Goal: Task Accomplishment & Management: Manage account settings

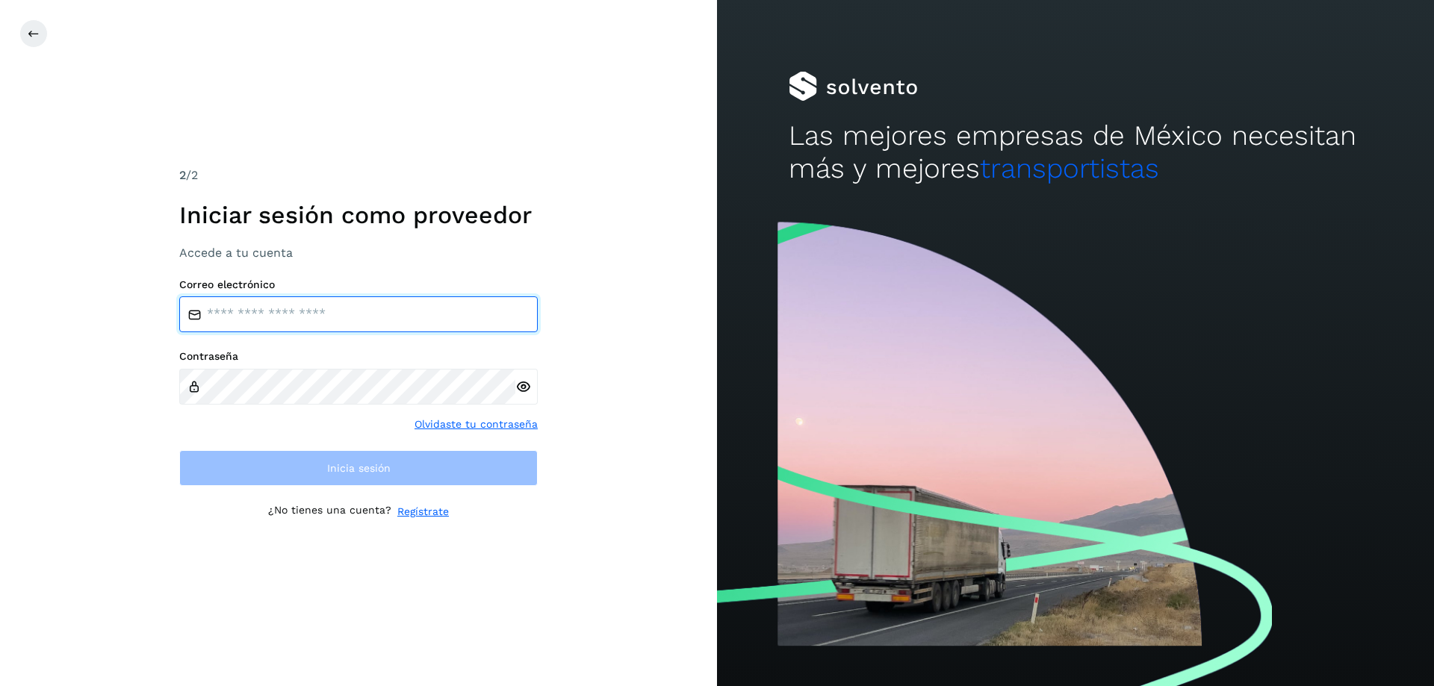
click at [415, 320] on input "email" at bounding box center [358, 315] width 359 height 36
type input "**********"
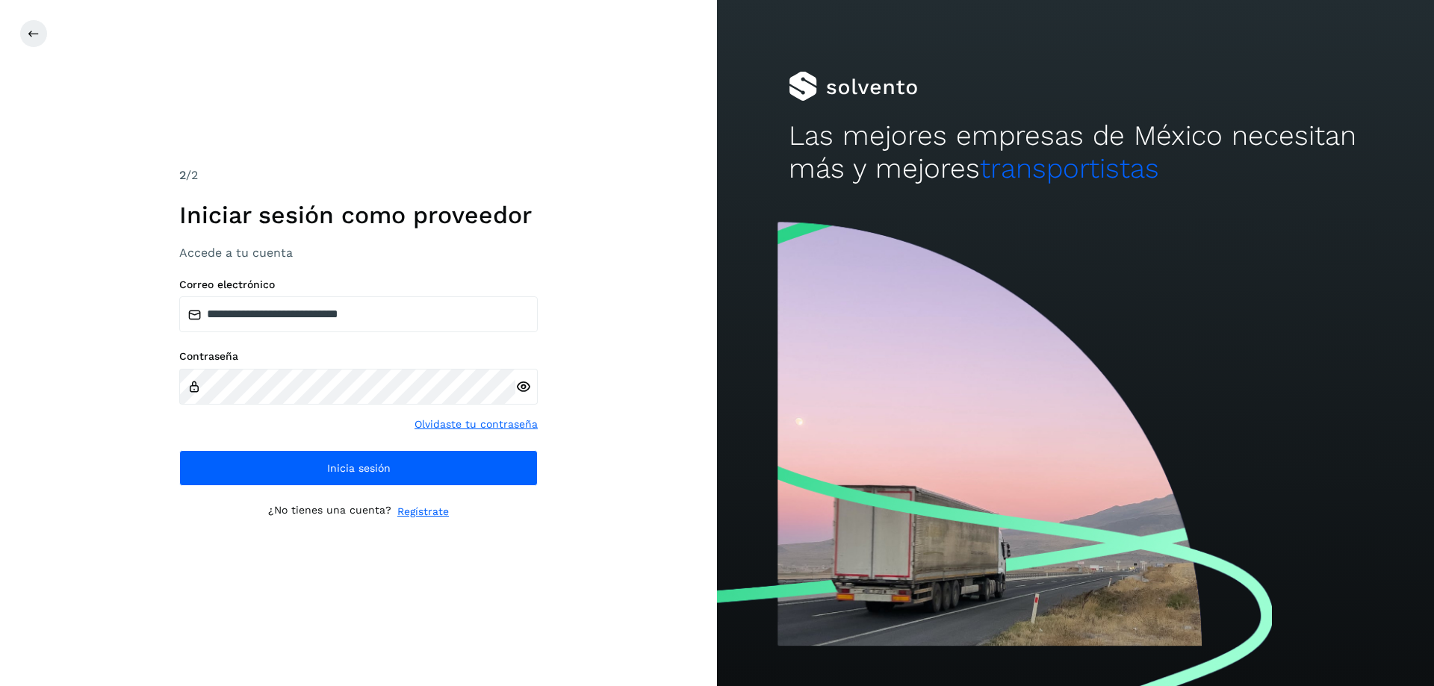
click at [520, 389] on icon at bounding box center [523, 387] width 16 height 16
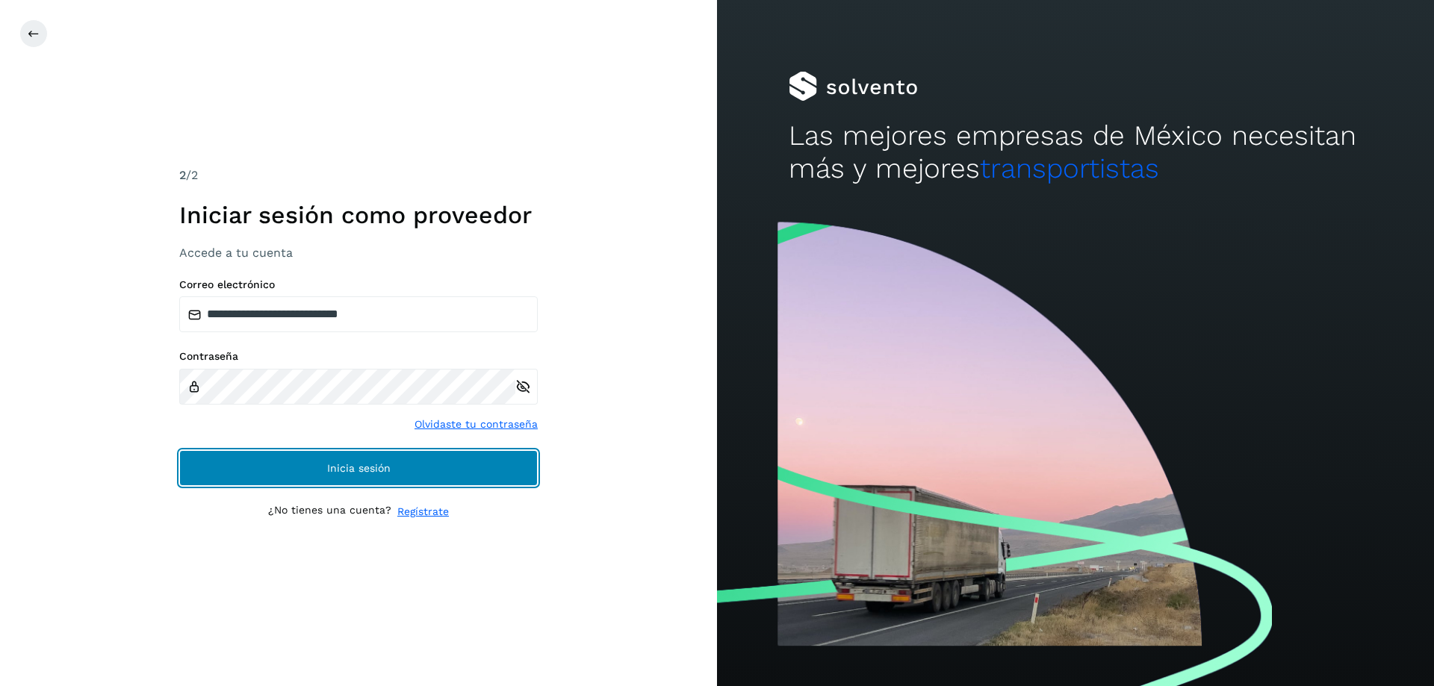
click at [362, 457] on button "Inicia sesión" at bounding box center [358, 468] width 359 height 36
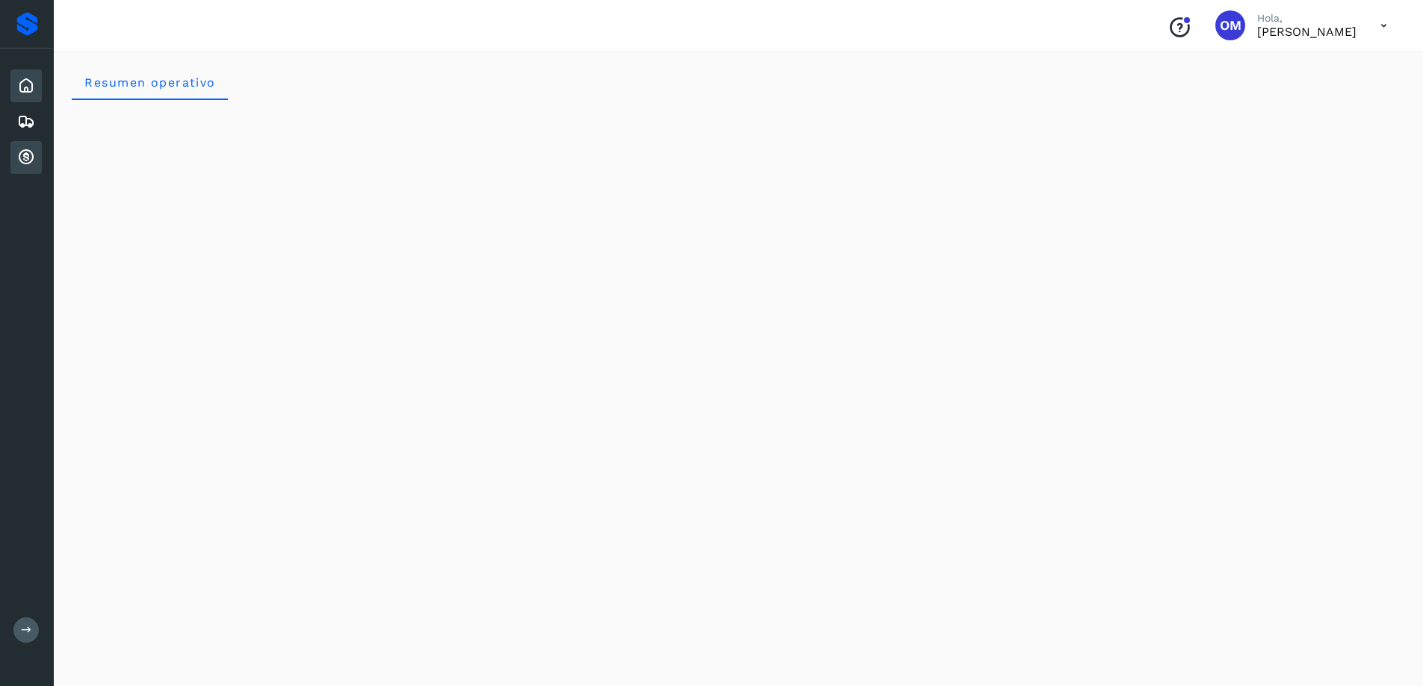
click at [34, 153] on icon at bounding box center [26, 158] width 18 height 18
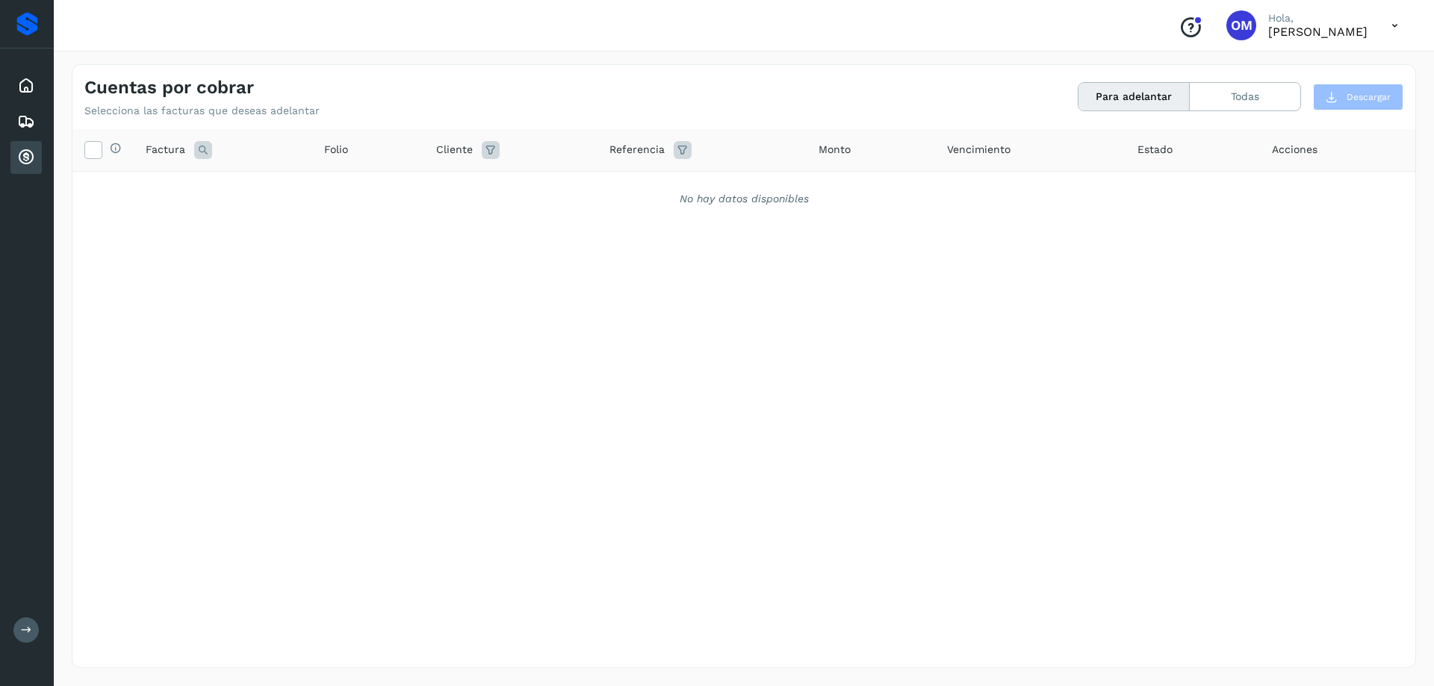
click at [1392, 26] on icon at bounding box center [1395, 25] width 31 height 31
click at [1282, 69] on div "Cerrar sesión" at bounding box center [1321, 67] width 178 height 28
